Goal: Task Accomplishment & Management: Use online tool/utility

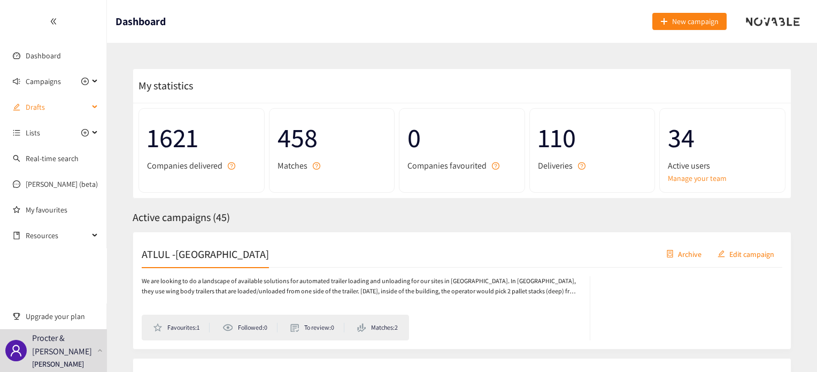
click at [90, 107] on div "Drafts" at bounding box center [53, 106] width 107 height 21
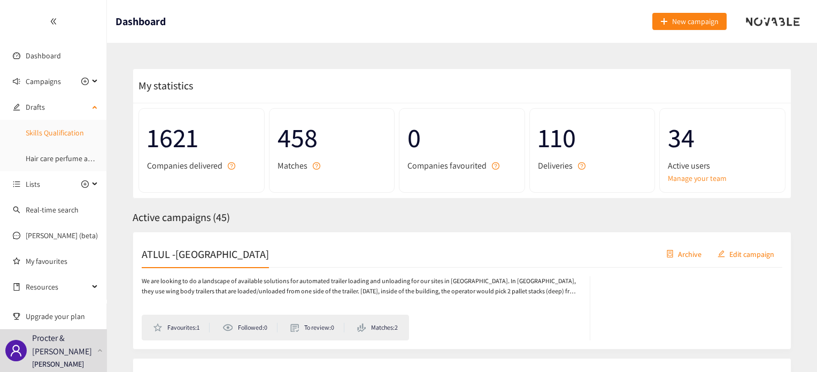
click at [39, 132] on link "Skills Qualification" at bounding box center [55, 133] width 58 height 10
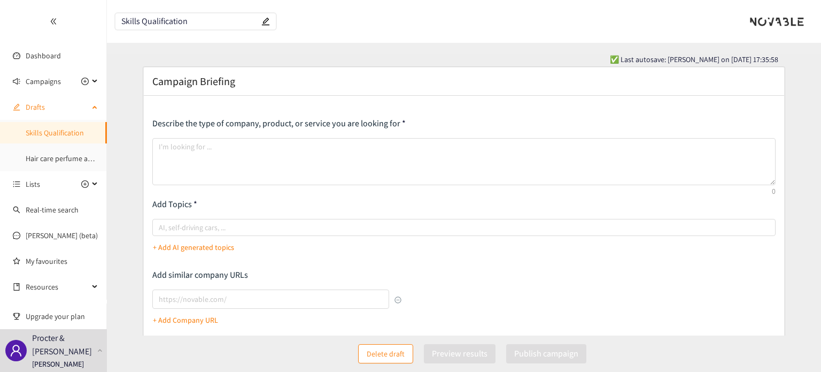
type textarea "Loremi dol sitametc adi elitse doeiusmodtemp incid ut lab etdolor mag aliquaeni…"
type input "[URL]"
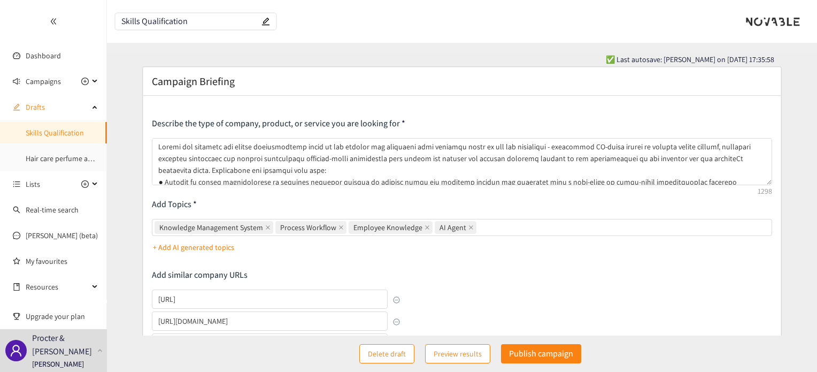
drag, startPoint x: 212, startPoint y: 23, endPoint x: 19, endPoint y: 20, distance: 193.1
click at [19, 20] on section "Dashboard Campaigns Drafts Skills Qualification Hair care perfume automation Li…" at bounding box center [408, 321] width 817 height 642
click at [209, 20] on input "Skills Qualification" at bounding box center [190, 21] width 138 height 9
drag, startPoint x: 206, startPoint y: 20, endPoint x: 0, endPoint y: 12, distance: 206.6
click at [0, 12] on section "Dashboard Campaigns Drafts Skills Qualification - AI Hair care perfume automati…" at bounding box center [408, 321] width 817 height 642
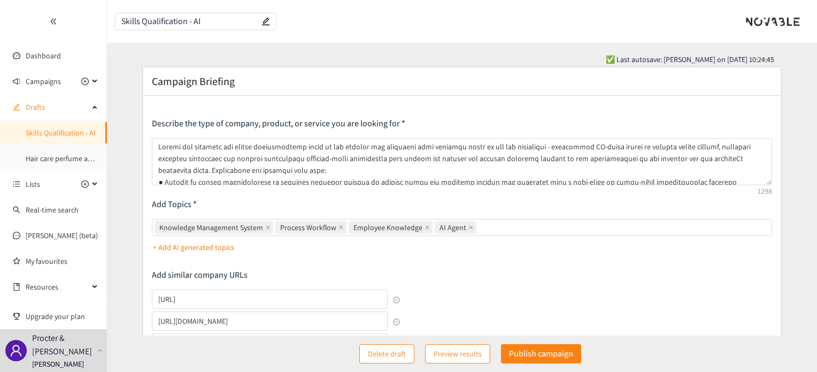
type input "Skills Qualification - AI"
